Goal: Task Accomplishment & Management: Use online tool/utility

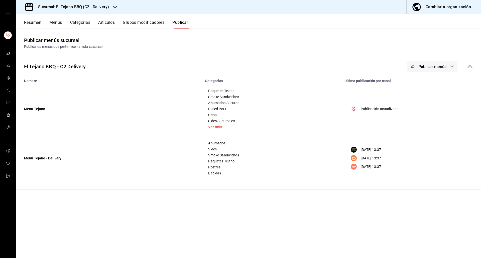
click at [70, 12] on div "Sucursal: El Tejano BBQ (C2 - Delivery)" at bounding box center [69, 7] width 99 height 14
click at [54, 33] on span "El Tejano BBQ (C1 - Comedor)" at bounding box center [43, 32] width 47 height 5
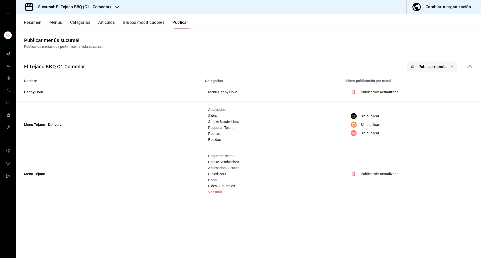
click at [57, 20] on button "Menús" at bounding box center [55, 24] width 13 height 9
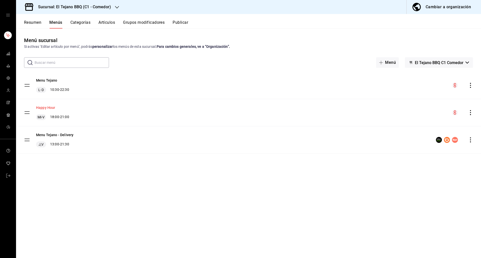
click at [43, 107] on button "Happy Hour" at bounding box center [45, 107] width 19 height 5
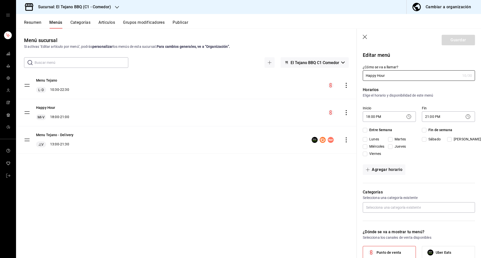
checkbox input "true"
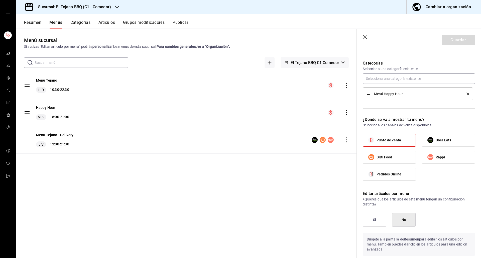
scroll to position [130, 0]
click at [86, 24] on button "Categorías" at bounding box center [80, 24] width 20 height 9
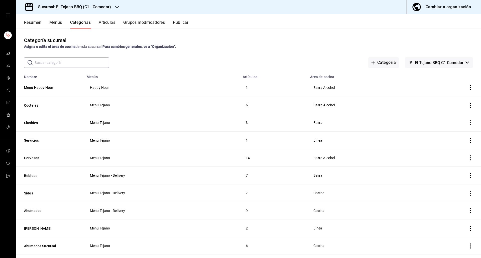
click at [106, 25] on button "Artículos" at bounding box center [107, 24] width 17 height 9
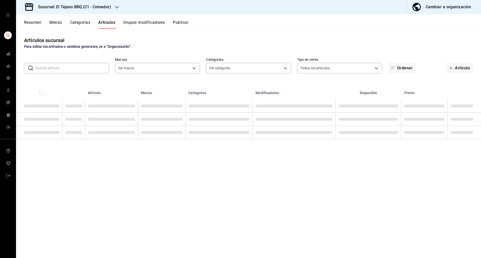
type input "c94772c4-3311-41c2-8861-4f79a687b49f"
type input "2178638d-e262-463c-a34b-81b415bbbf40,99d94cd1-283d-4b0a-8b55-93f8a3aa136c,9bb5e…"
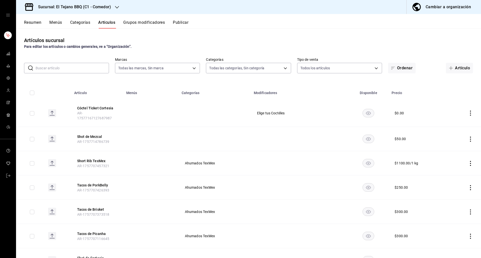
click at [89, 25] on button "Categorías" at bounding box center [80, 24] width 20 height 9
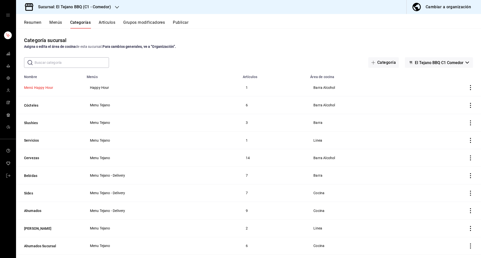
click at [46, 89] on button "Menú Happy Hour" at bounding box center [49, 87] width 50 height 5
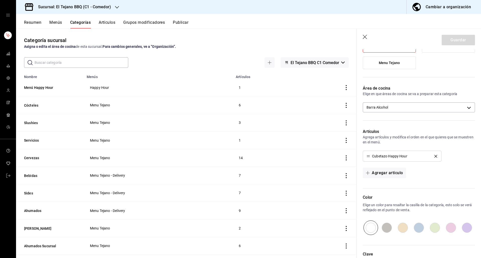
scroll to position [67, 0]
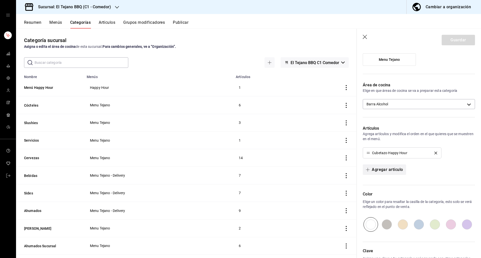
click at [401, 171] on button "Agregar artículo" at bounding box center [384, 170] width 43 height 11
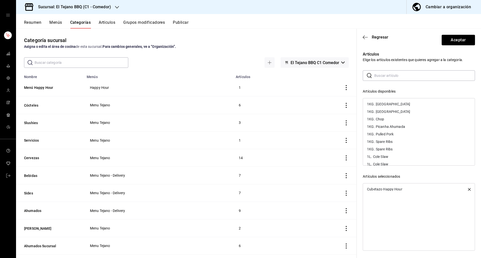
click at [416, 77] on input "text" at bounding box center [425, 76] width 101 height 10
type input "Coc"
click at [386, 135] on div "Coctéles 2x1" at bounding box center [377, 135] width 20 height 4
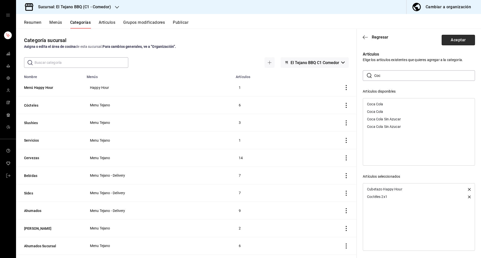
click at [456, 44] on button "Aceptar" at bounding box center [458, 40] width 33 height 11
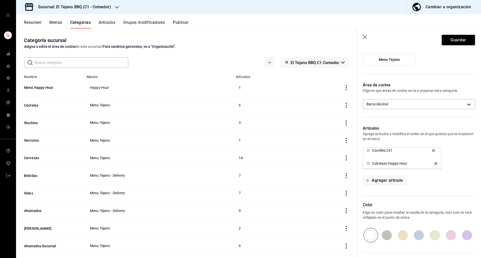
drag, startPoint x: 369, startPoint y: 164, endPoint x: 368, endPoint y: 151, distance: 13.3
click at [458, 44] on button "Guardar" at bounding box center [458, 40] width 33 height 11
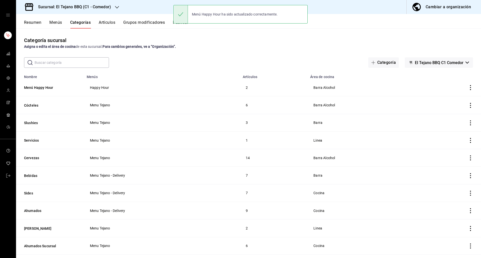
click at [188, 25] on button "Publicar" at bounding box center [181, 24] width 16 height 9
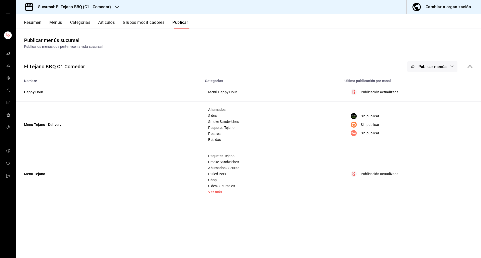
click at [434, 66] on span "Publicar menús" at bounding box center [433, 66] width 28 height 5
click at [427, 86] on div at bounding box center [421, 83] width 14 height 8
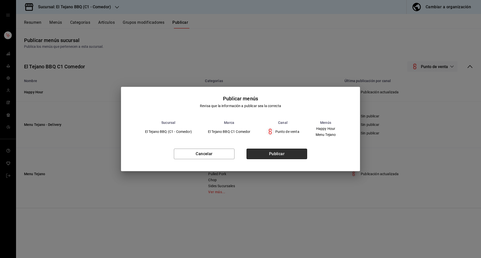
click at [287, 150] on button "Publicar" at bounding box center [277, 154] width 61 height 11
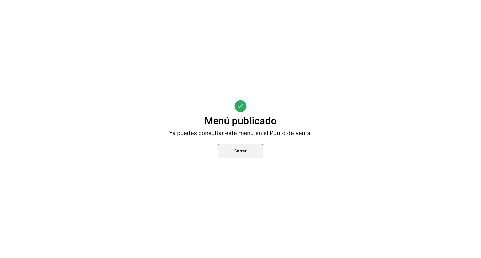
click at [244, 146] on button "Cerrar" at bounding box center [240, 151] width 45 height 14
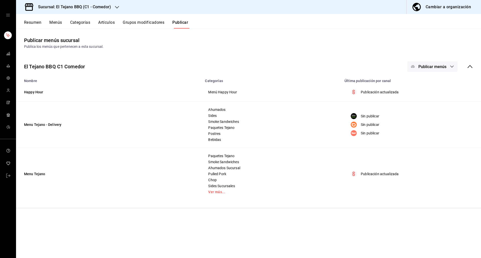
click at [248, 225] on main "Publicar menús sucursal Publica los menús que pertenecen a esta sucursal. El Te…" at bounding box center [248, 144] width 465 height 230
